Goal: Task Accomplishment & Management: Manage account settings

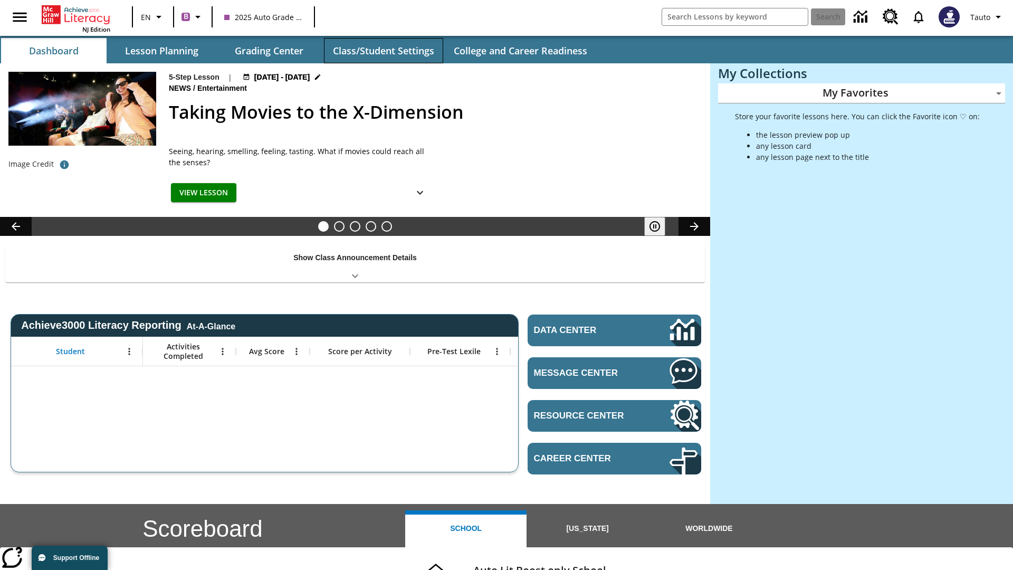
click at [383, 51] on button "Class/Student Settings" at bounding box center [383, 50] width 119 height 25
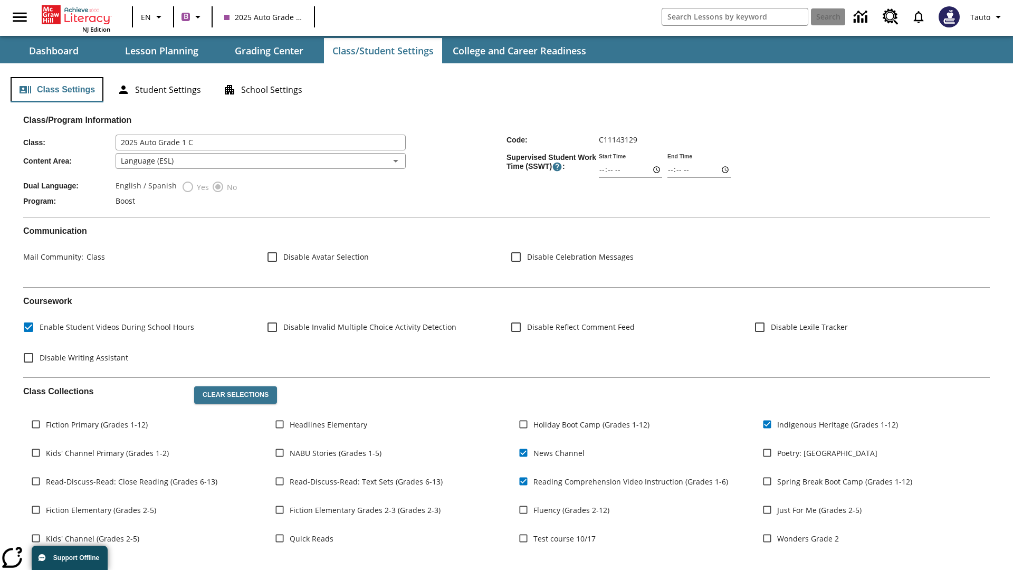
click at [57, 90] on button "Class Settings" at bounding box center [57, 89] width 93 height 25
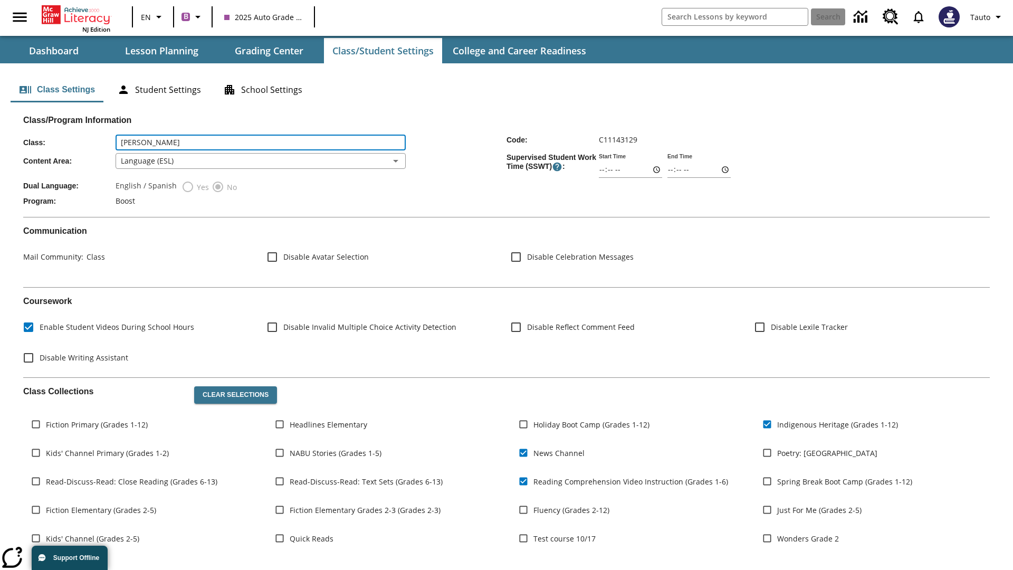
type input "[PERSON_NAME]"
type input "06:00"
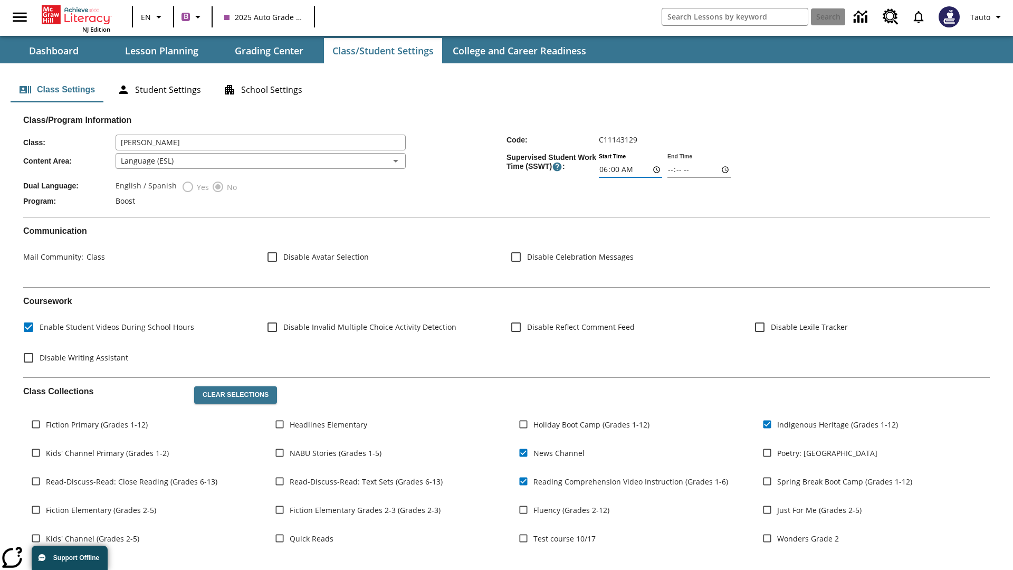
type input "06:01"
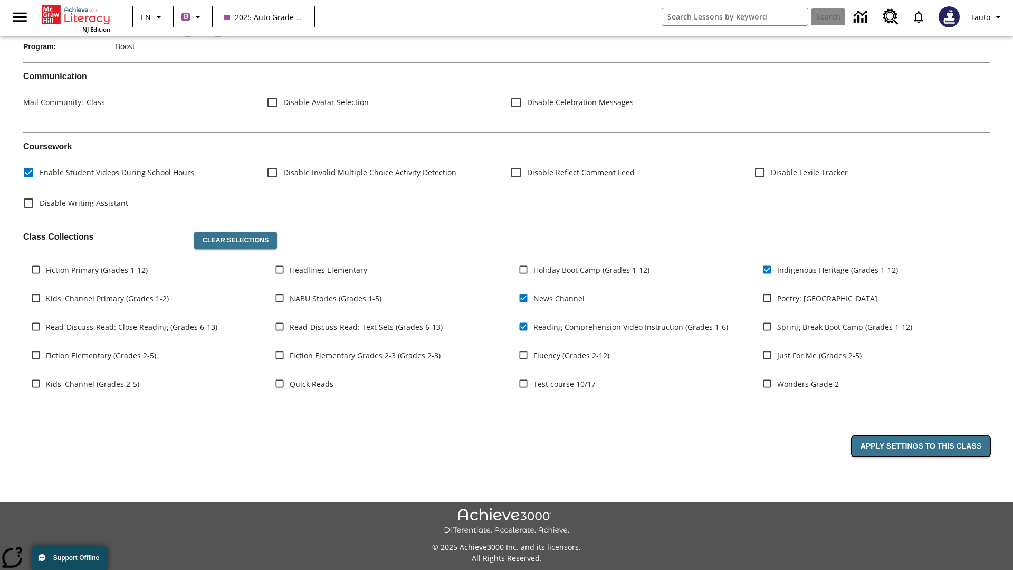
click at [923, 446] on button "Apply Settings to this Class" at bounding box center [921, 446] width 138 height 20
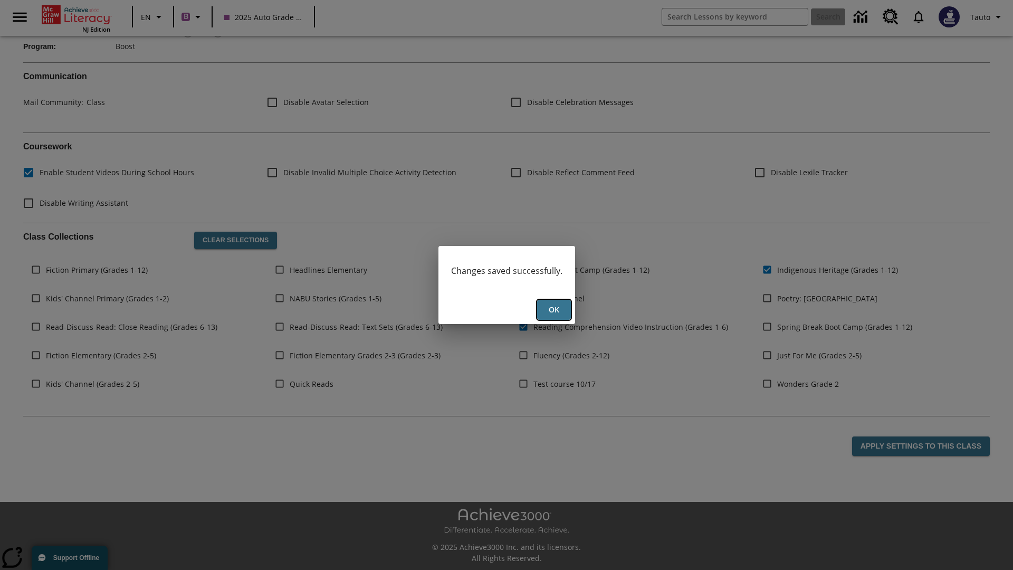
click at [553, 310] on button "Ok" at bounding box center [554, 310] width 34 height 21
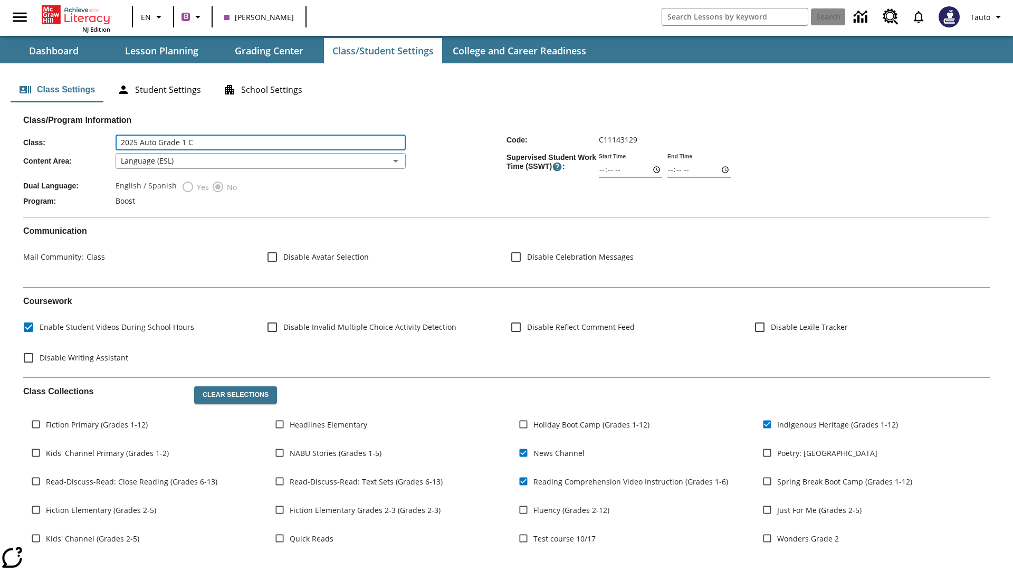
scroll to position [137, 0]
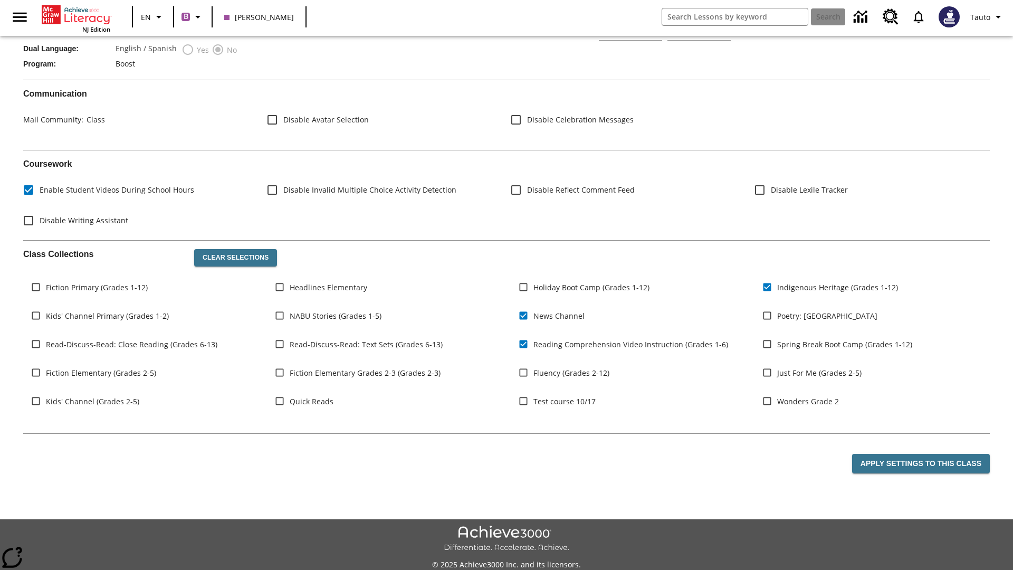
type input "2025 Auto Grade 1 C"
type input "06:00"
type input "06:01"
click at [923, 463] on button "Apply Settings to this Class" at bounding box center [921, 464] width 138 height 20
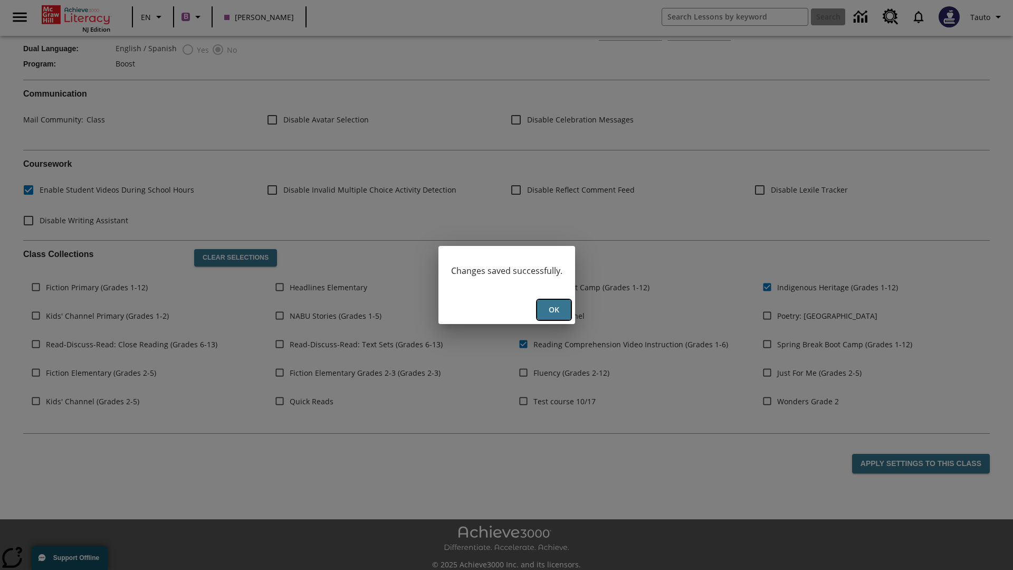
click at [553, 310] on button "Ok" at bounding box center [554, 310] width 34 height 21
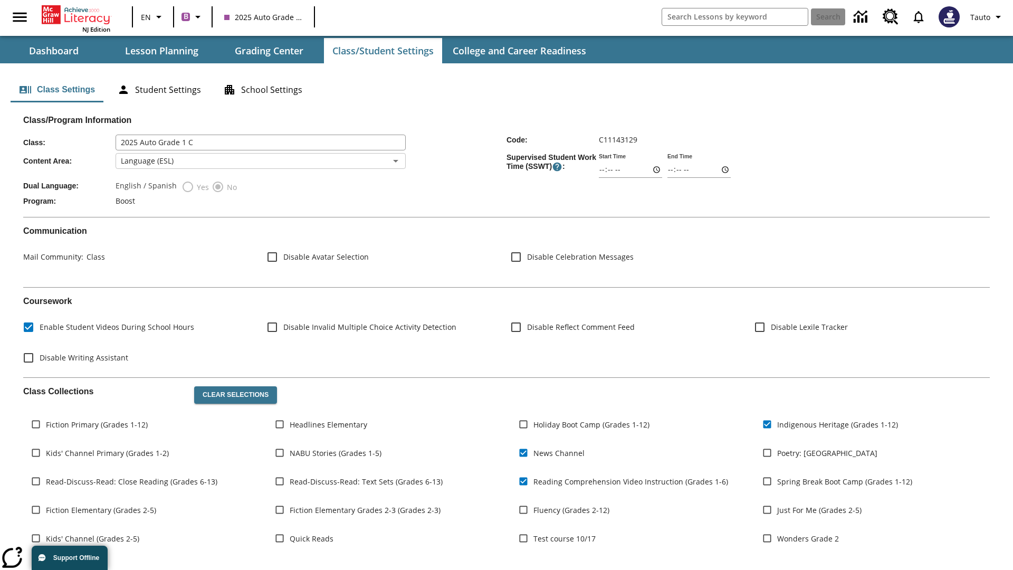
click at [260, 161] on body "Skip to main content NJ Edition EN B 2025 Auto Grade 1 C Search Tauto Dashboard…" at bounding box center [506, 362] width 1013 height 724
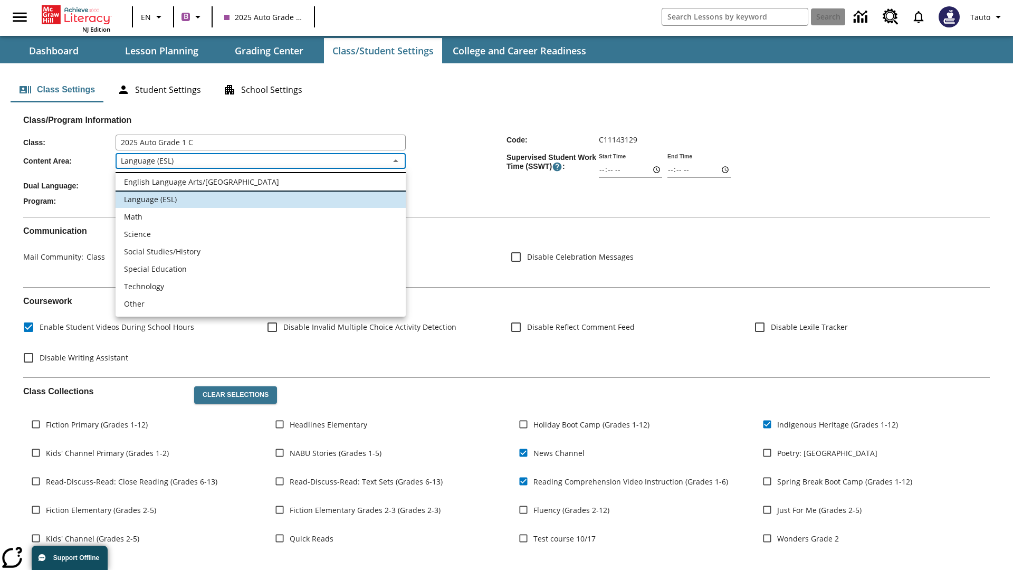
click at [261, 181] on li "English Language Arts/Reading" at bounding box center [261, 181] width 290 height 17
type input "1"
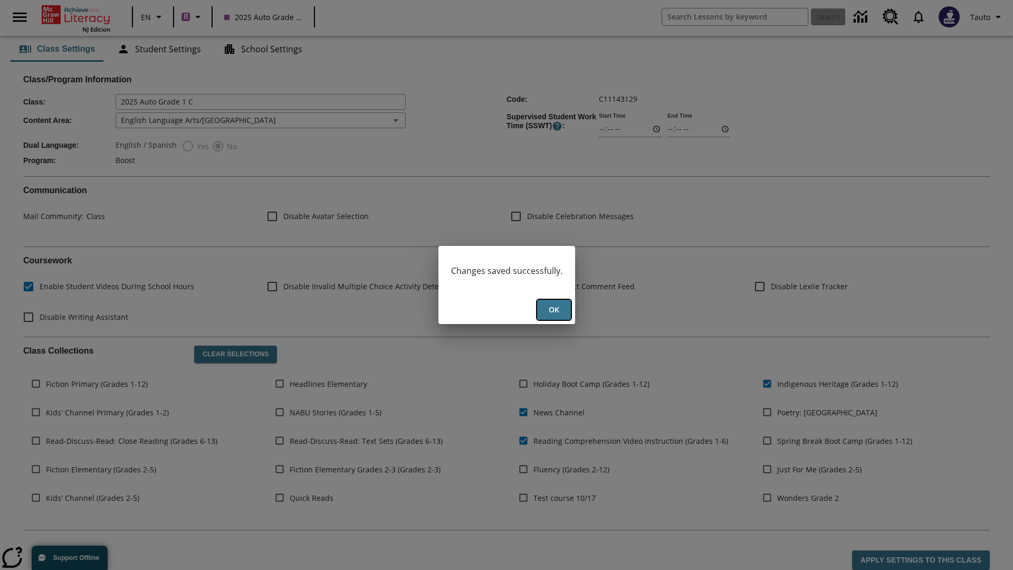
click at [553, 310] on button "Ok" at bounding box center [554, 310] width 34 height 21
